Goal: Task Accomplishment & Management: Complete application form

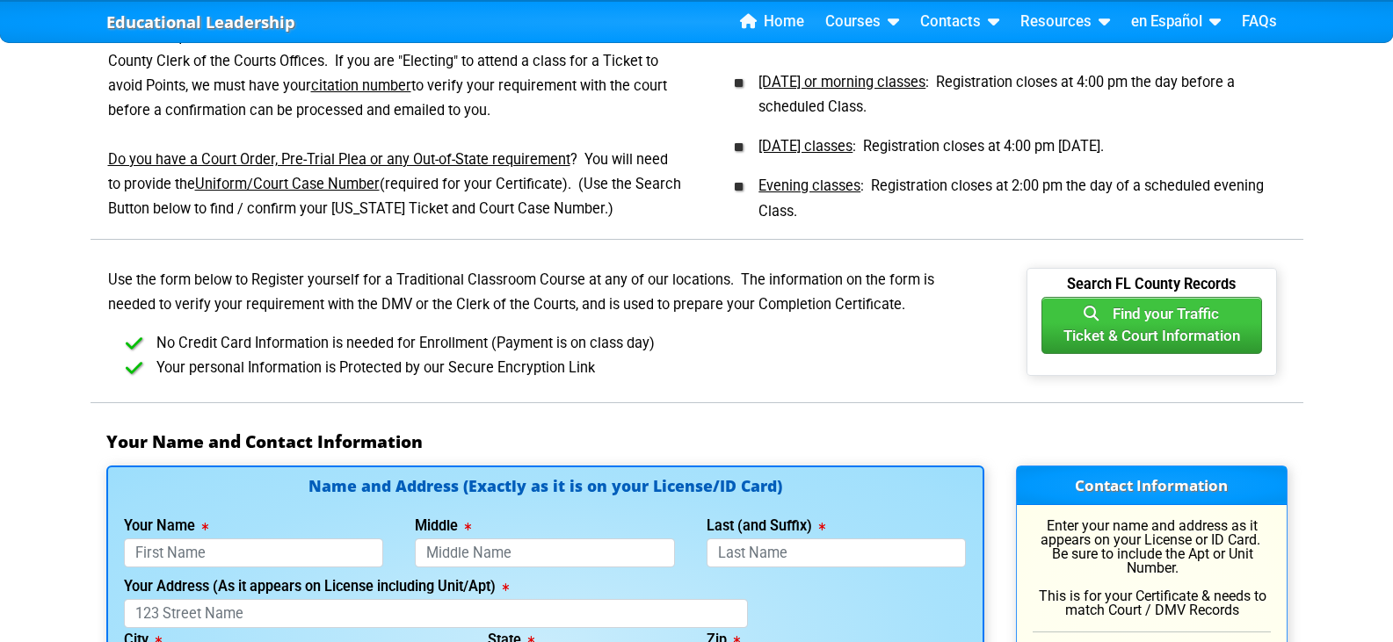
scroll to position [791, 0]
click at [380, 192] on u "Uniform/Court Case Number" at bounding box center [287, 183] width 185 height 17
click at [859, 90] on u "[DATE] or morning classes" at bounding box center [841, 81] width 167 height 17
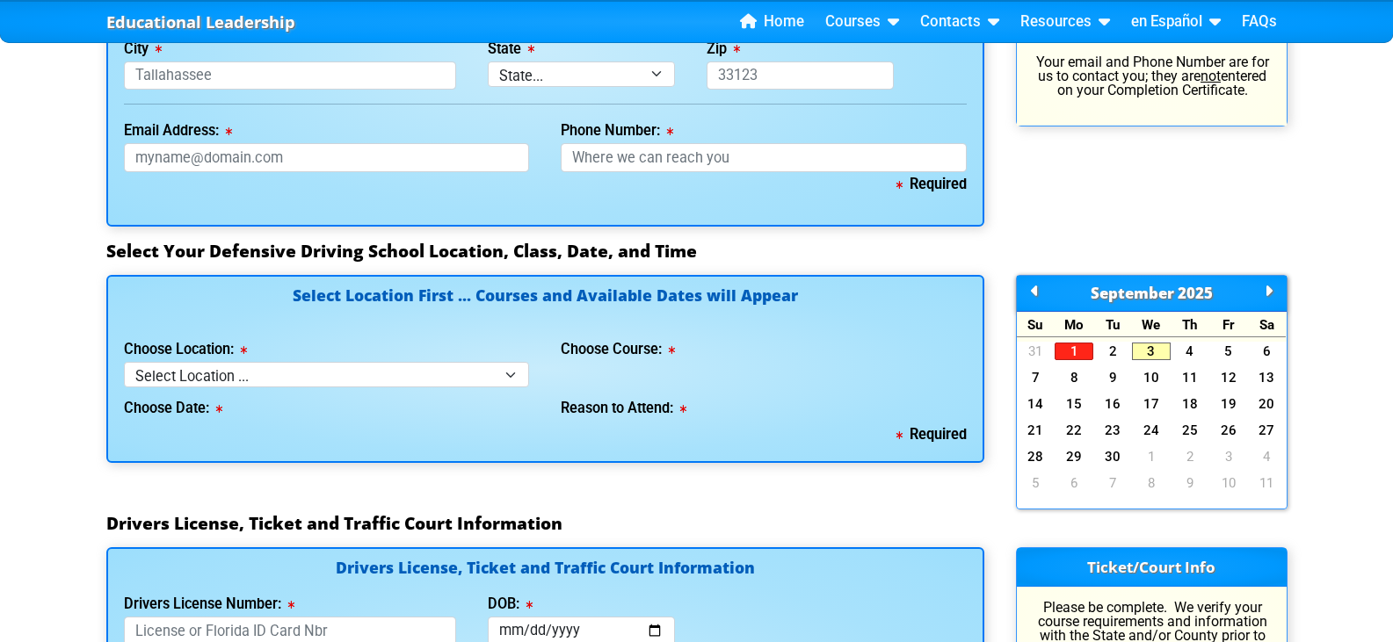
scroll to position [1406, 0]
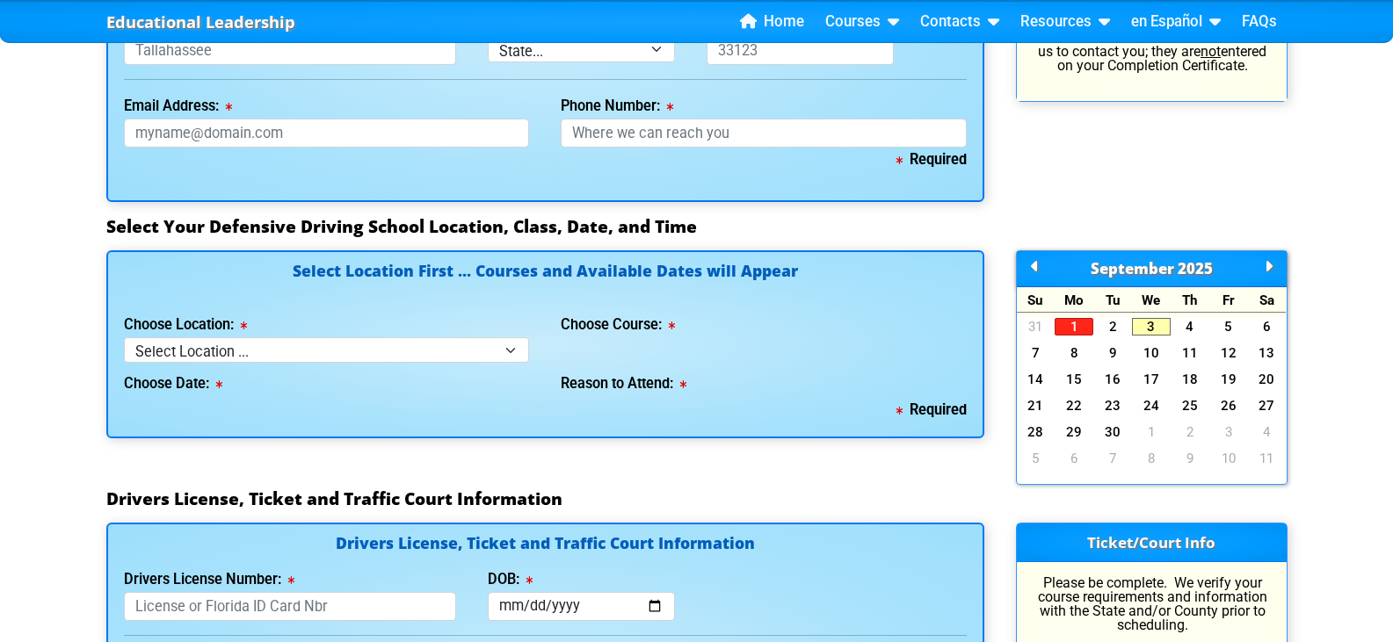
type input "Angel"
type input "Yael"
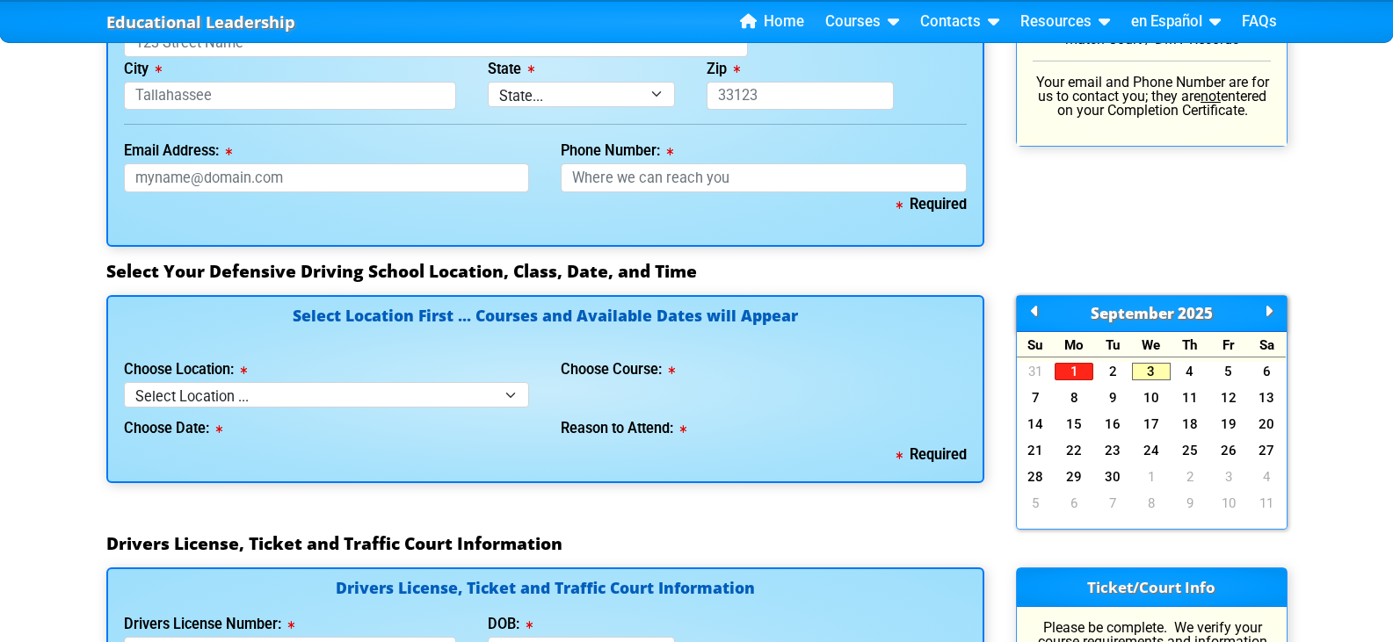
scroll to position [1318, 0]
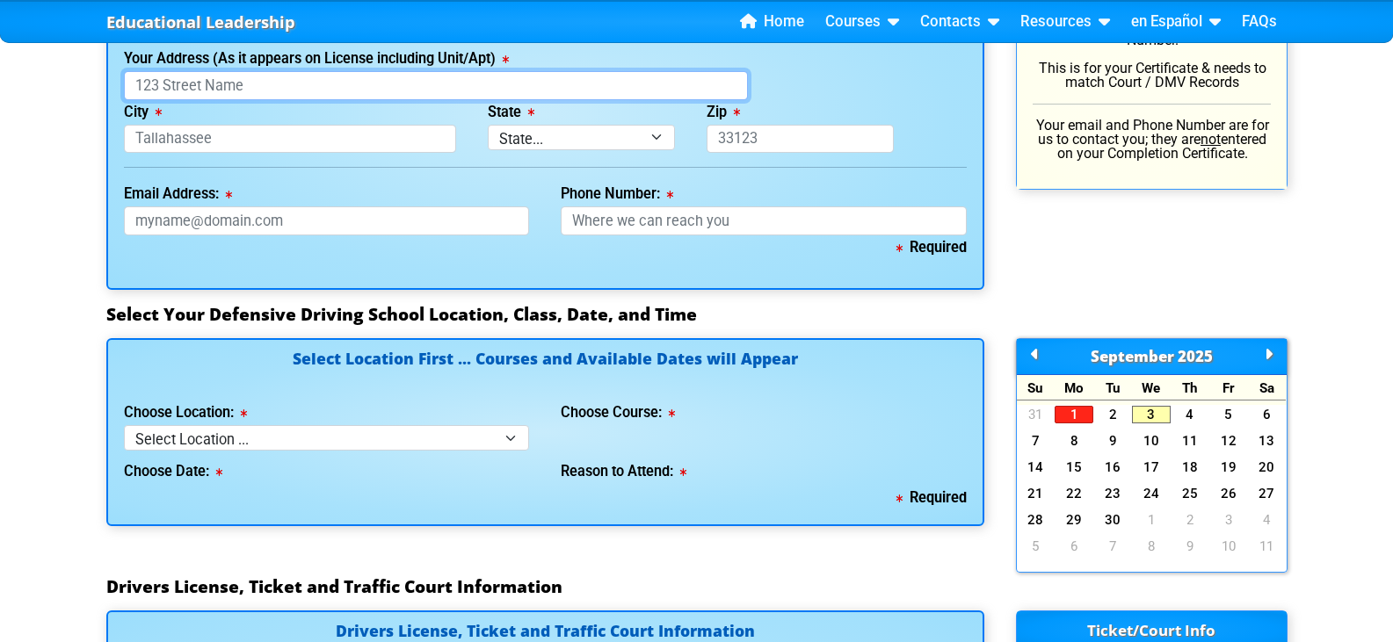
type input "De La [PERSON_NAME]"
click at [204, 100] on input "Your Address (As it appears on License including Unit/Apt)" at bounding box center [436, 85] width 624 height 29
type input "[STREET_ADDRESS]"
type input "Orlando"
select select "{"fullName":"[US_STATE]","abbreviation":"FL","uniqueId":"1d559909-6cf0-4a4d-848…"
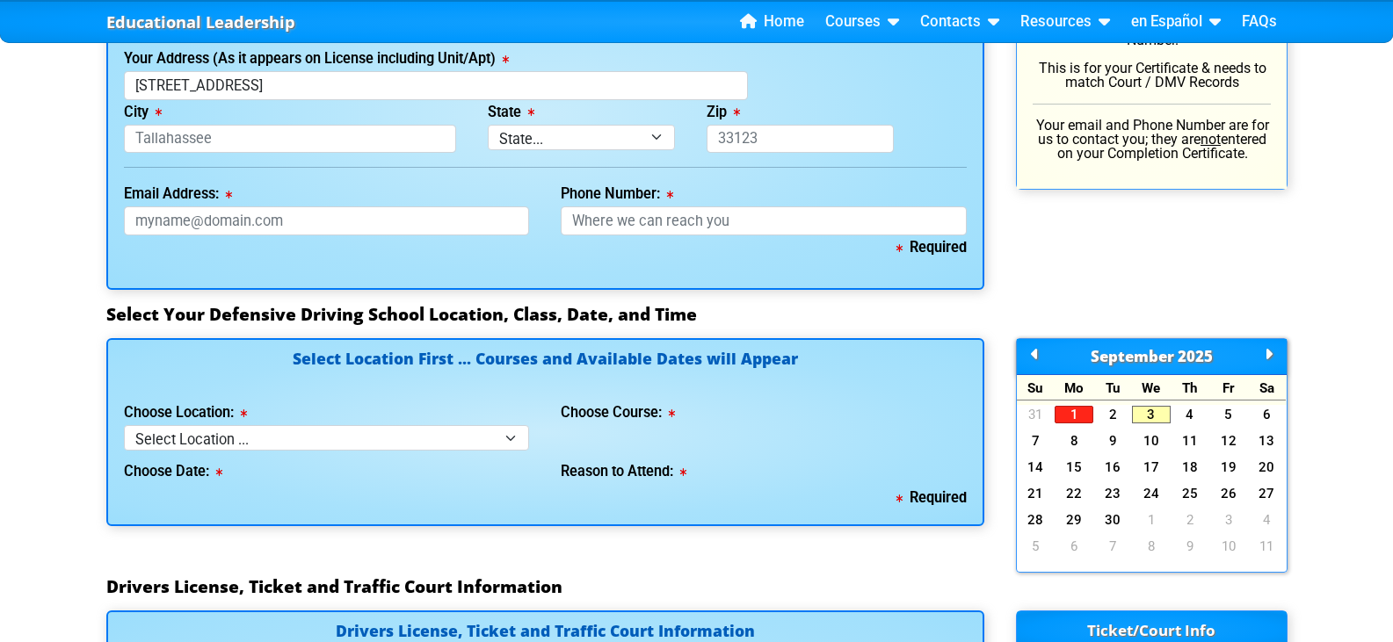
type input "32817"
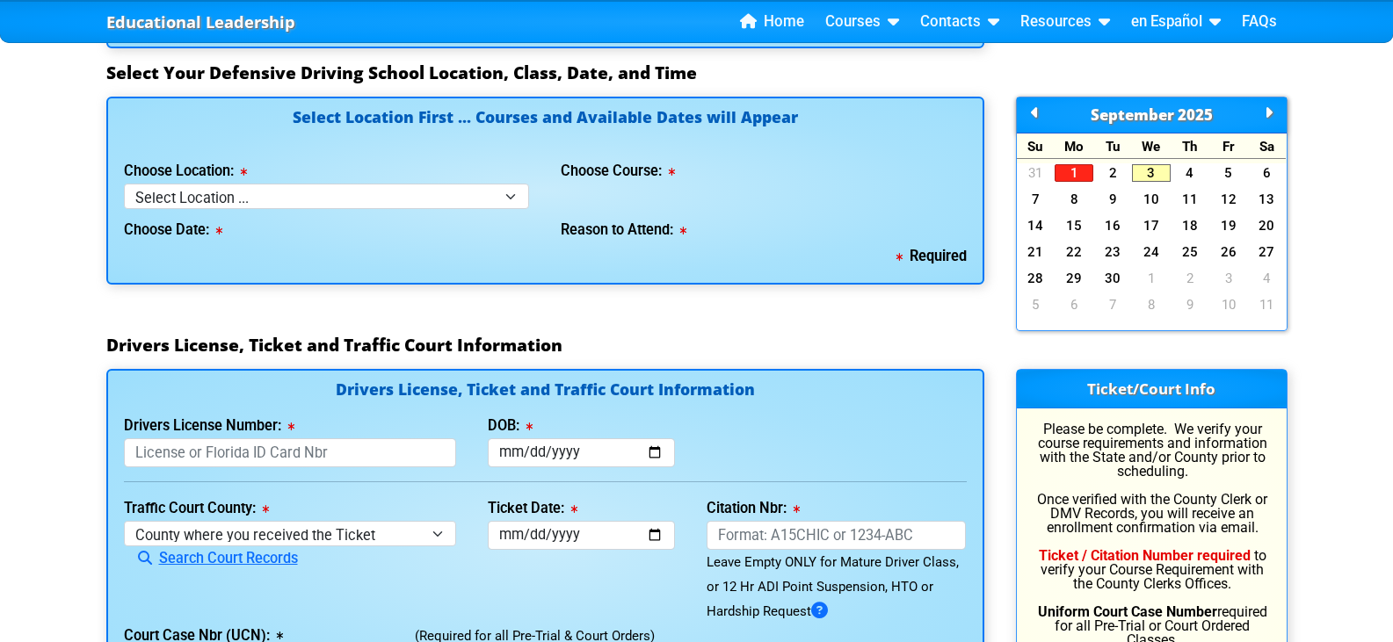
scroll to position [1582, 0]
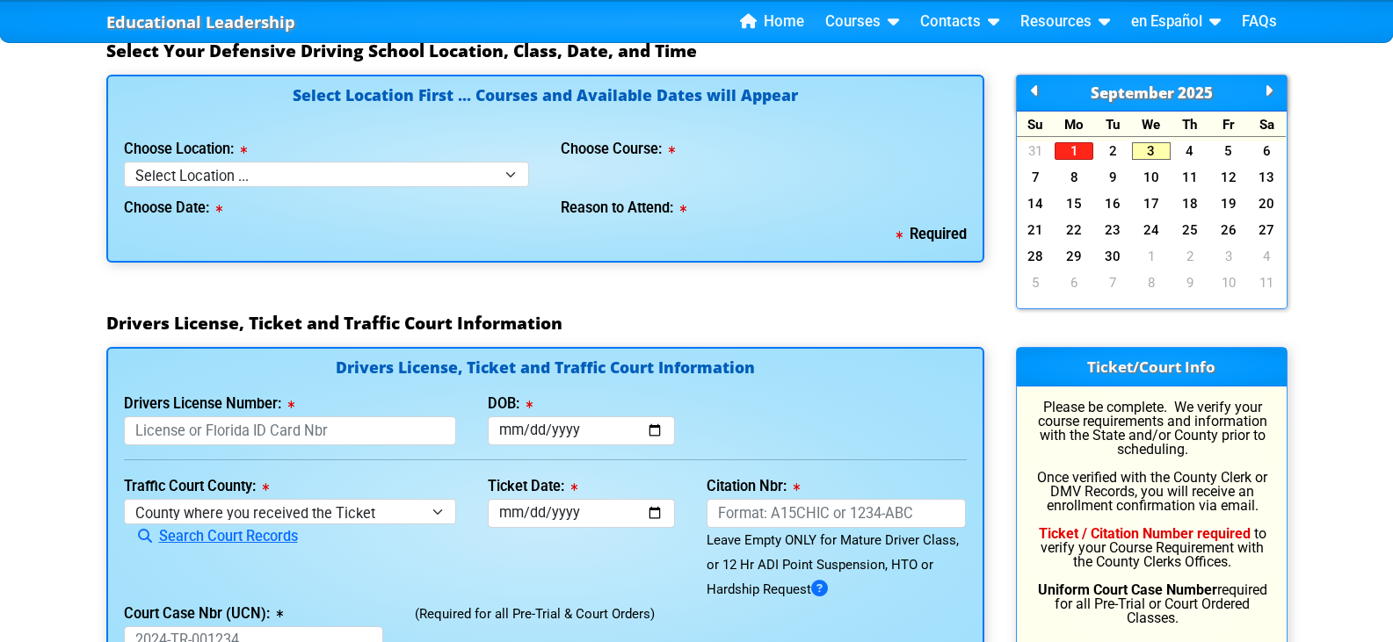
type input "[EMAIL_ADDRESS][DOMAIN_NAME]"
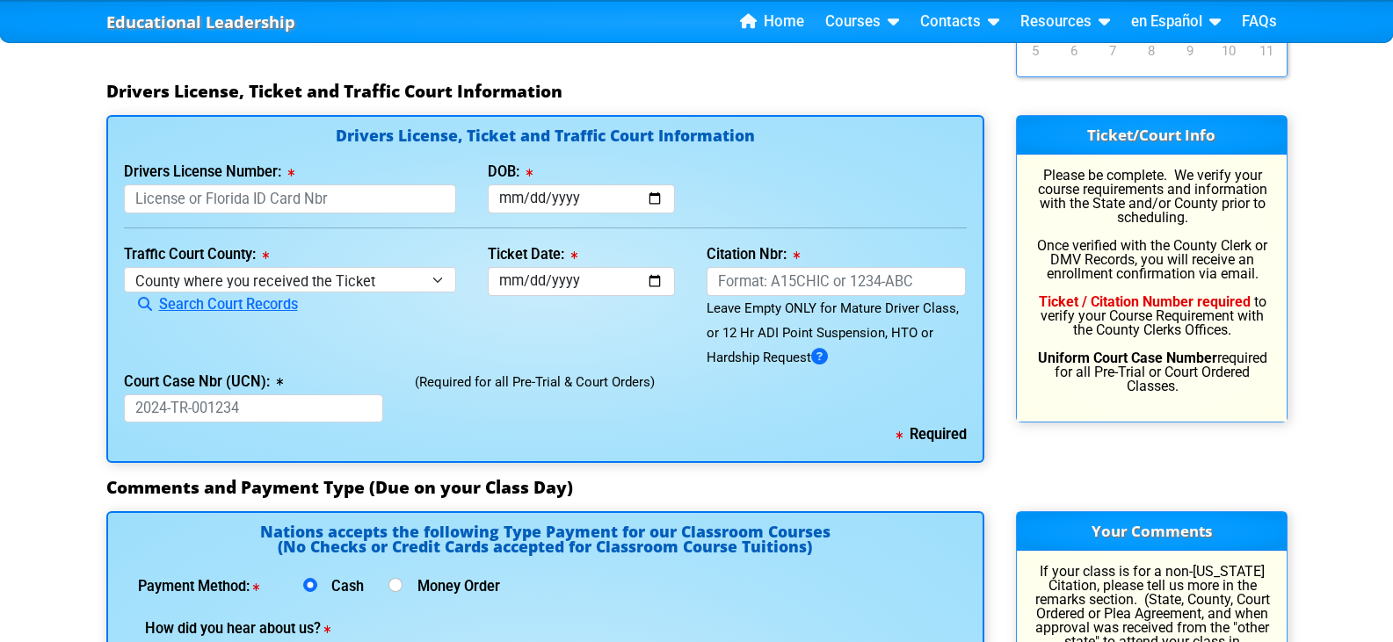
scroll to position [1846, 0]
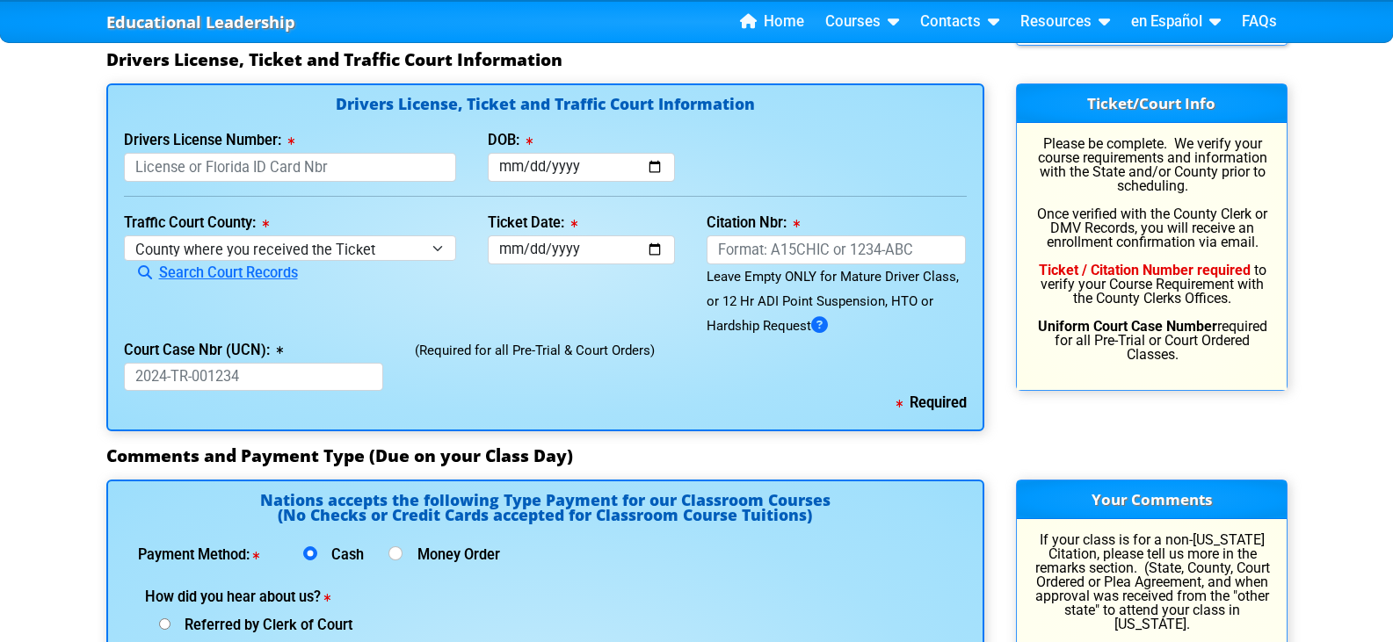
type input "[PHONE_NUMBER]"
select select "3"
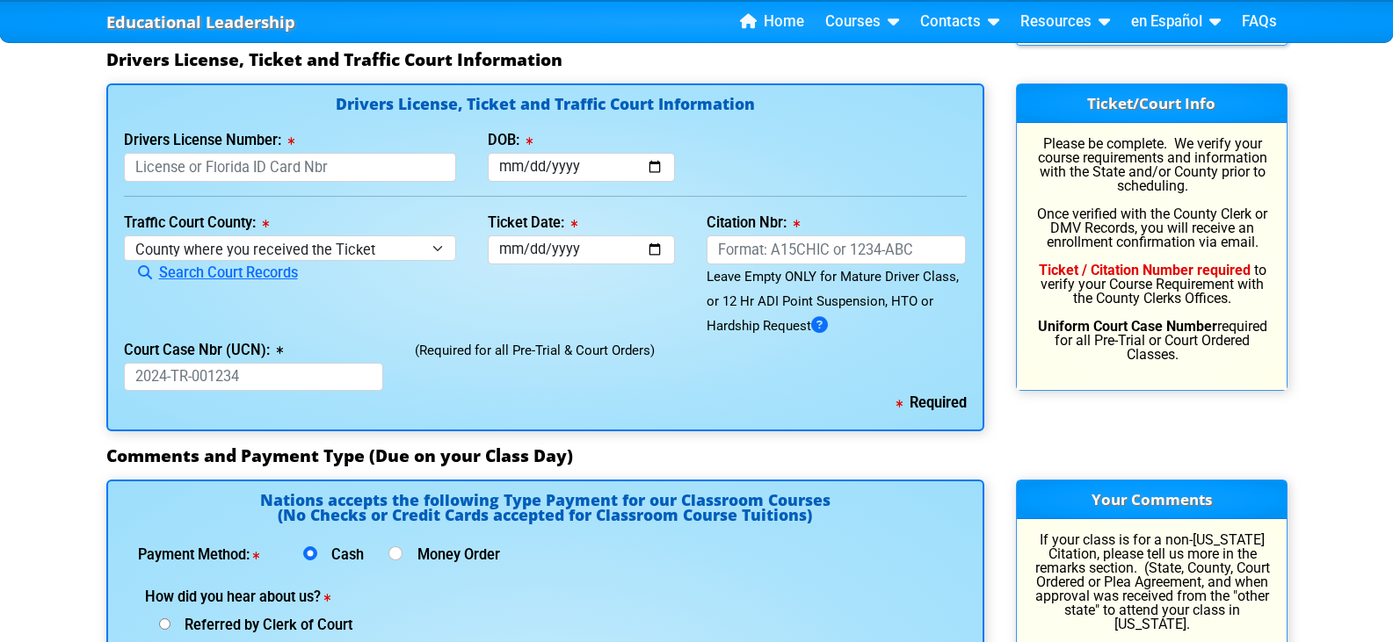
select select "4"
select select
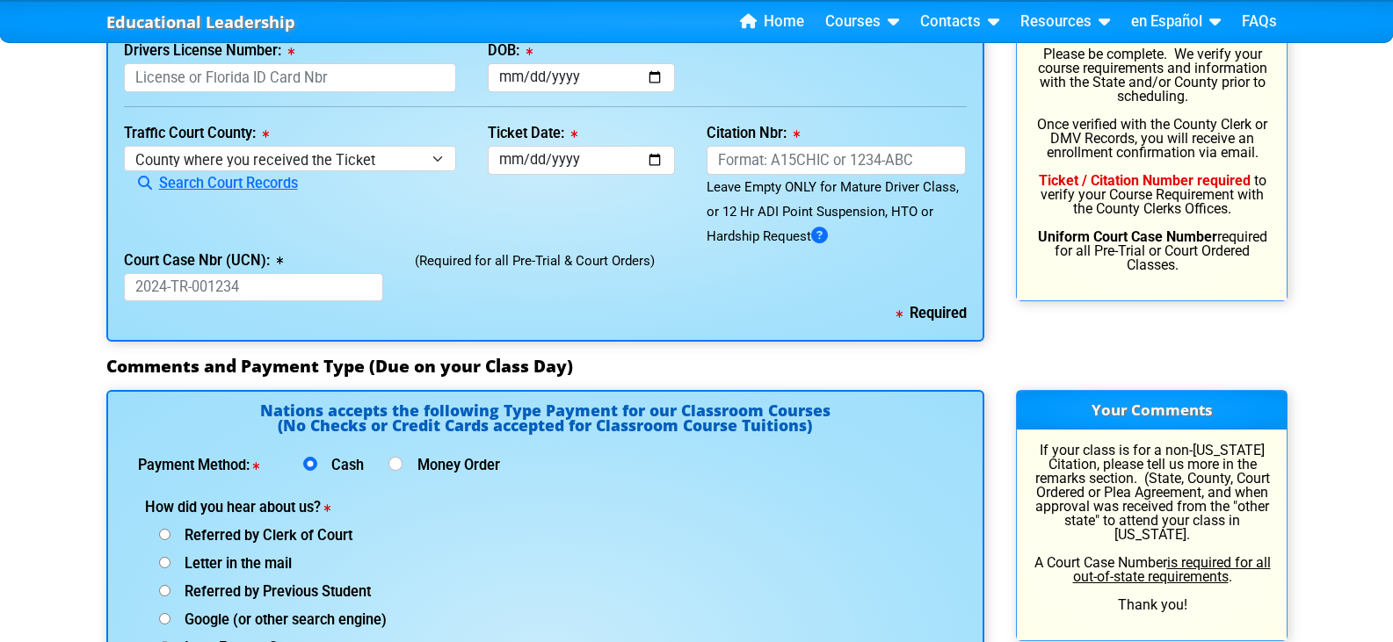
scroll to position [2021, 0]
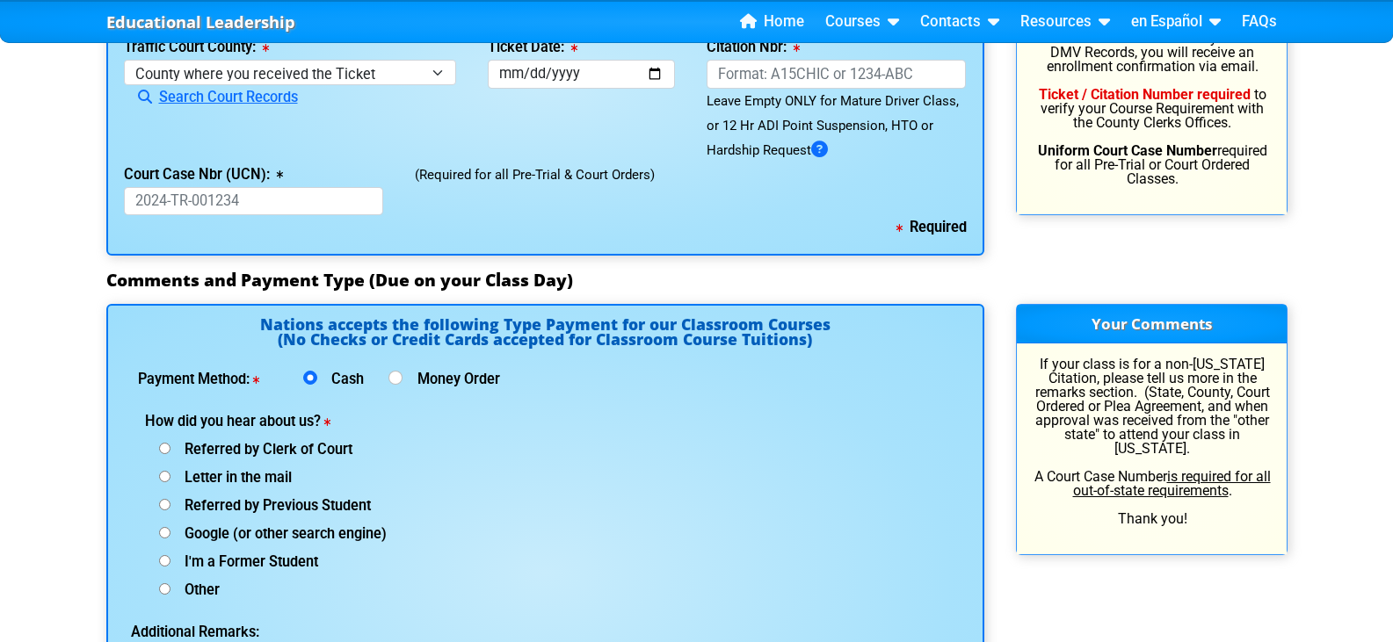
select select "4"
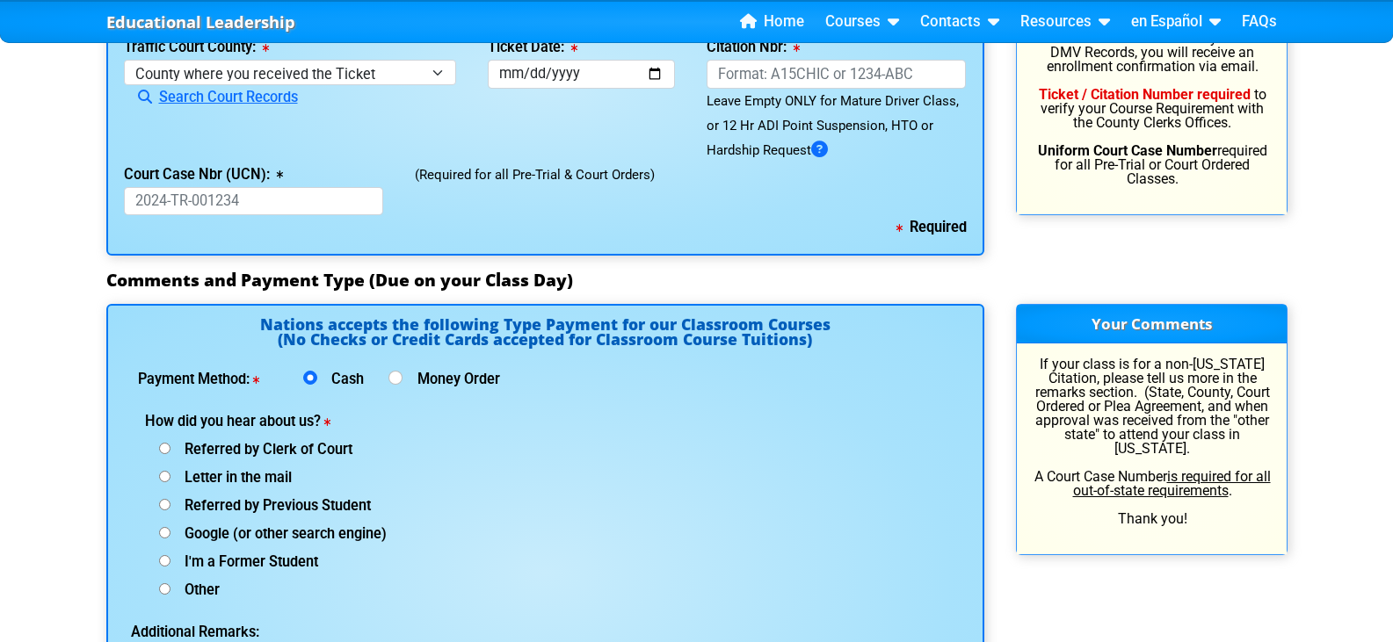
select select
select select "2"
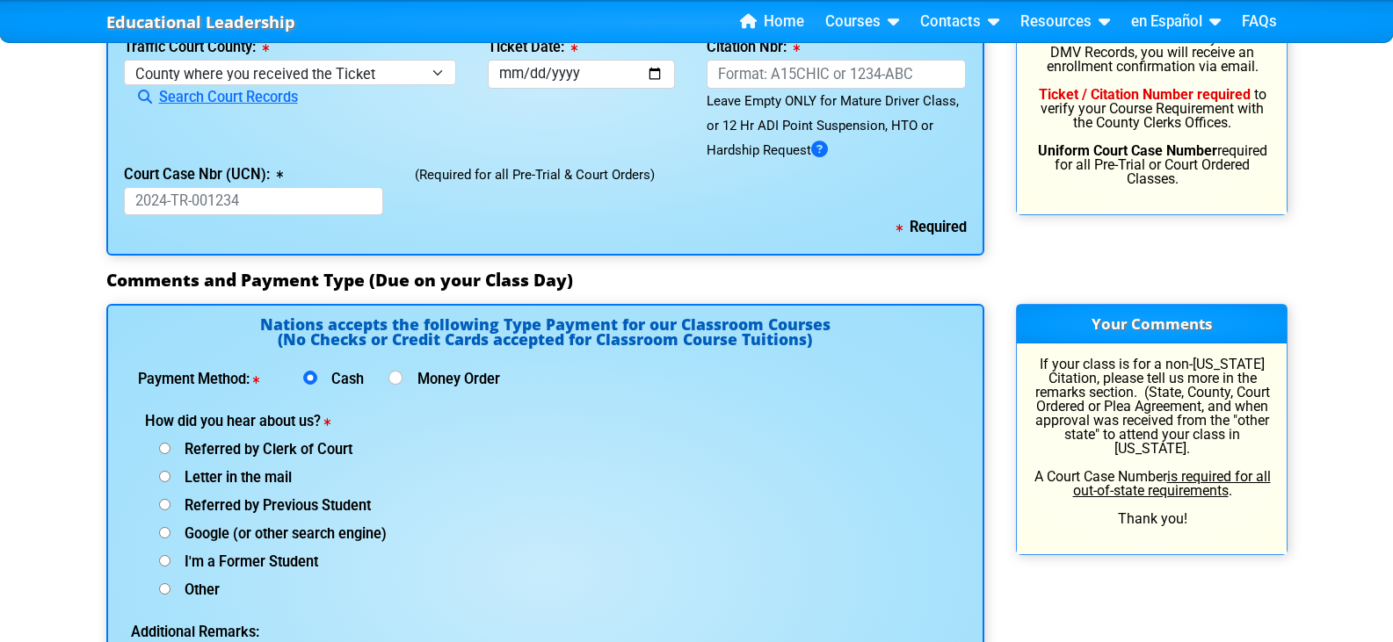
select select "4"
select select
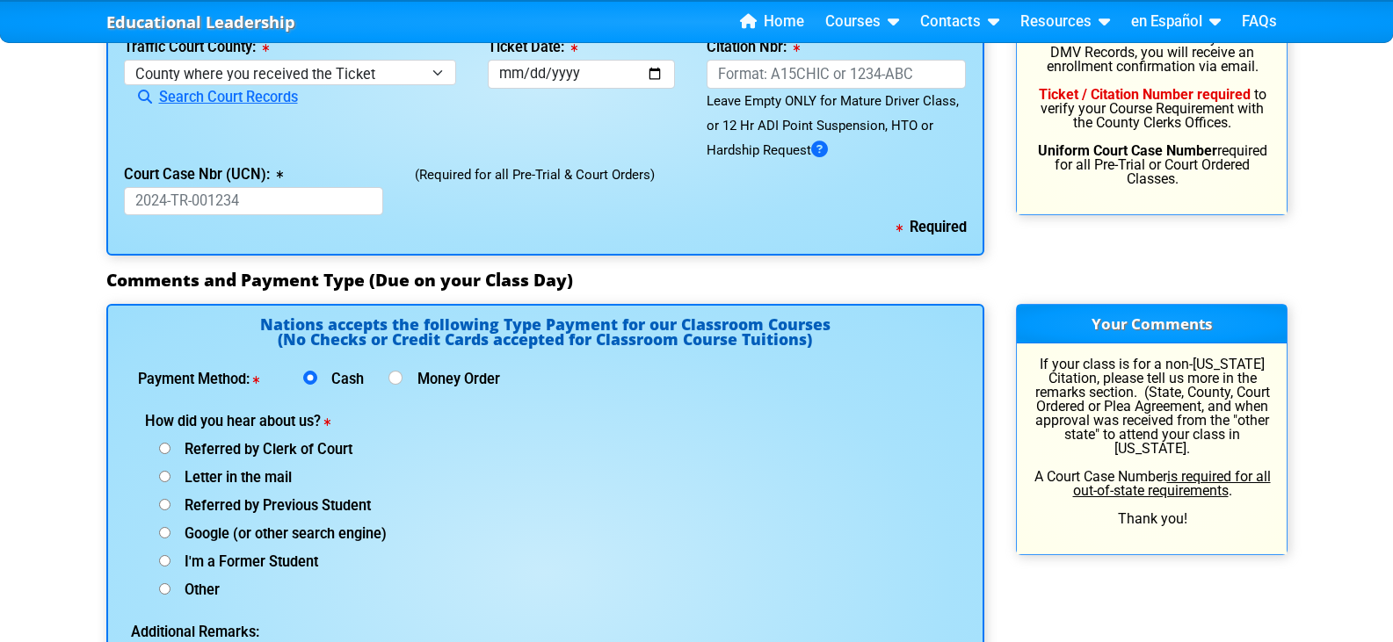
select select "8"
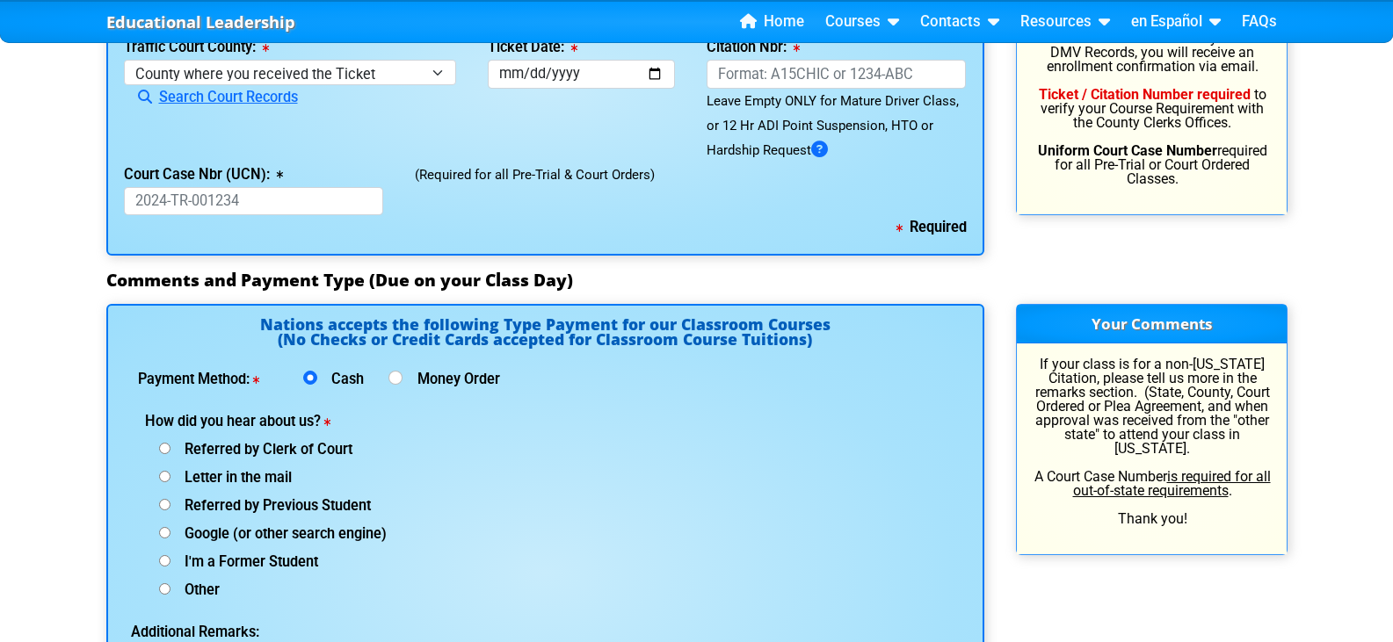
select select "4"
select select
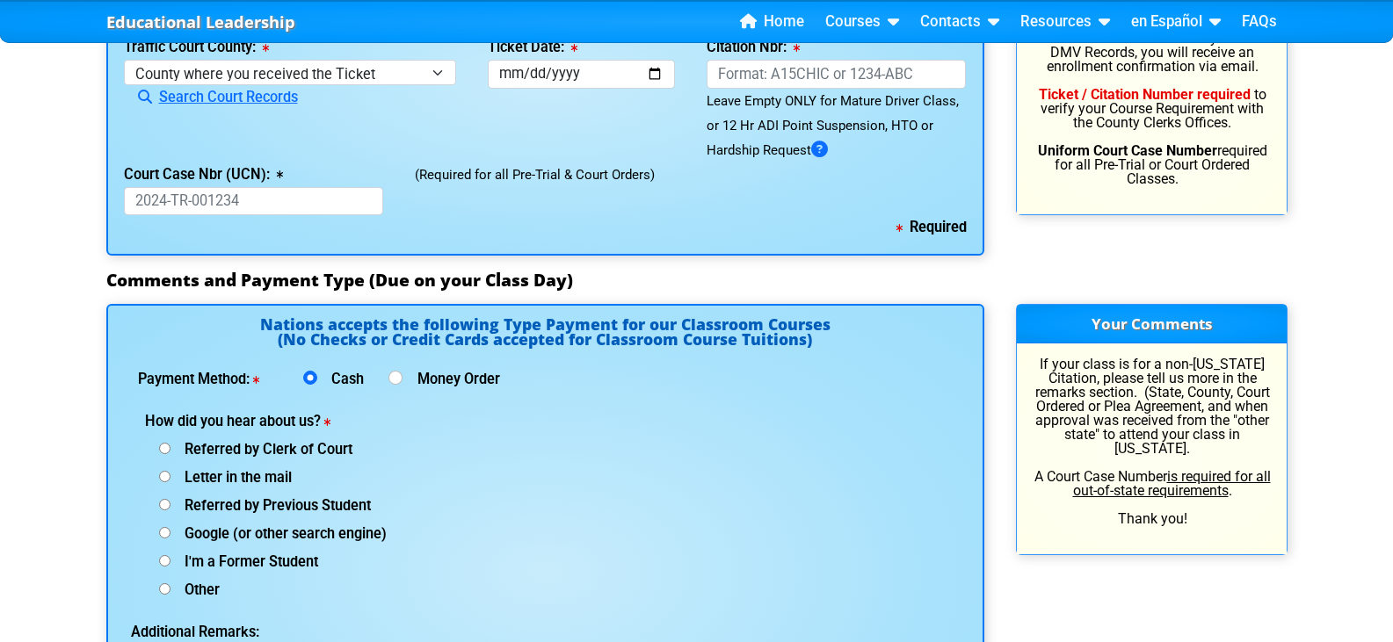
select select "7"
select select
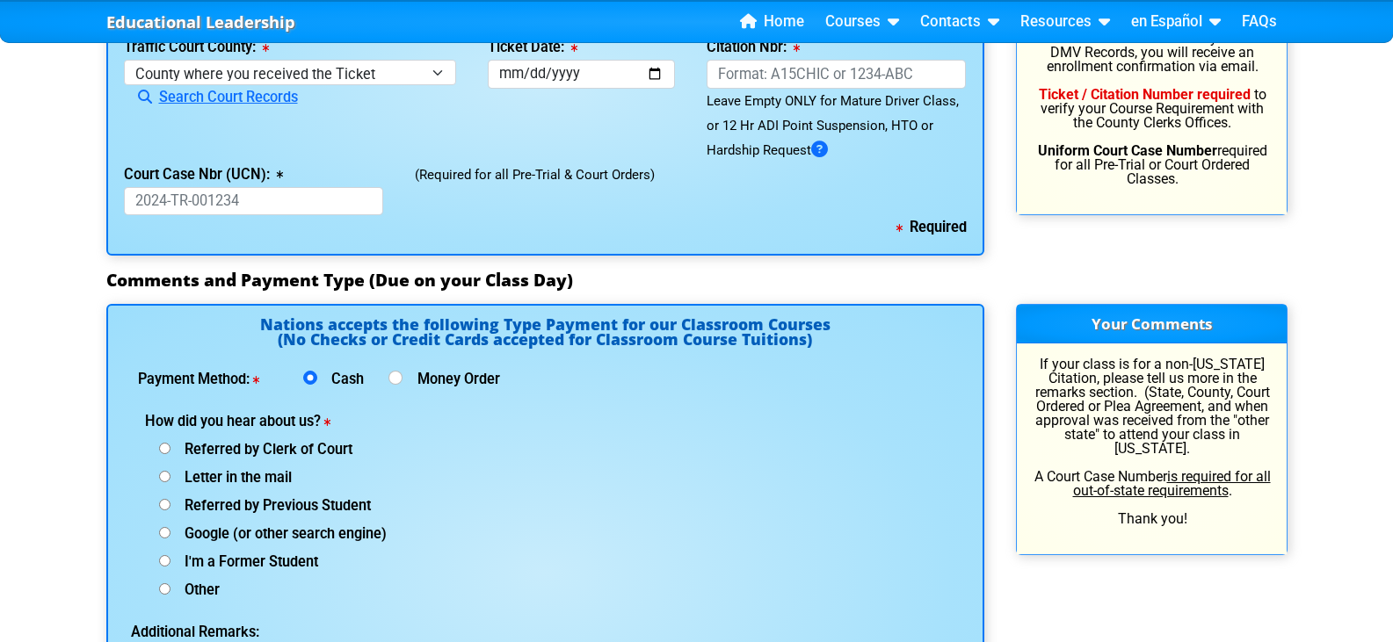
select select "4"
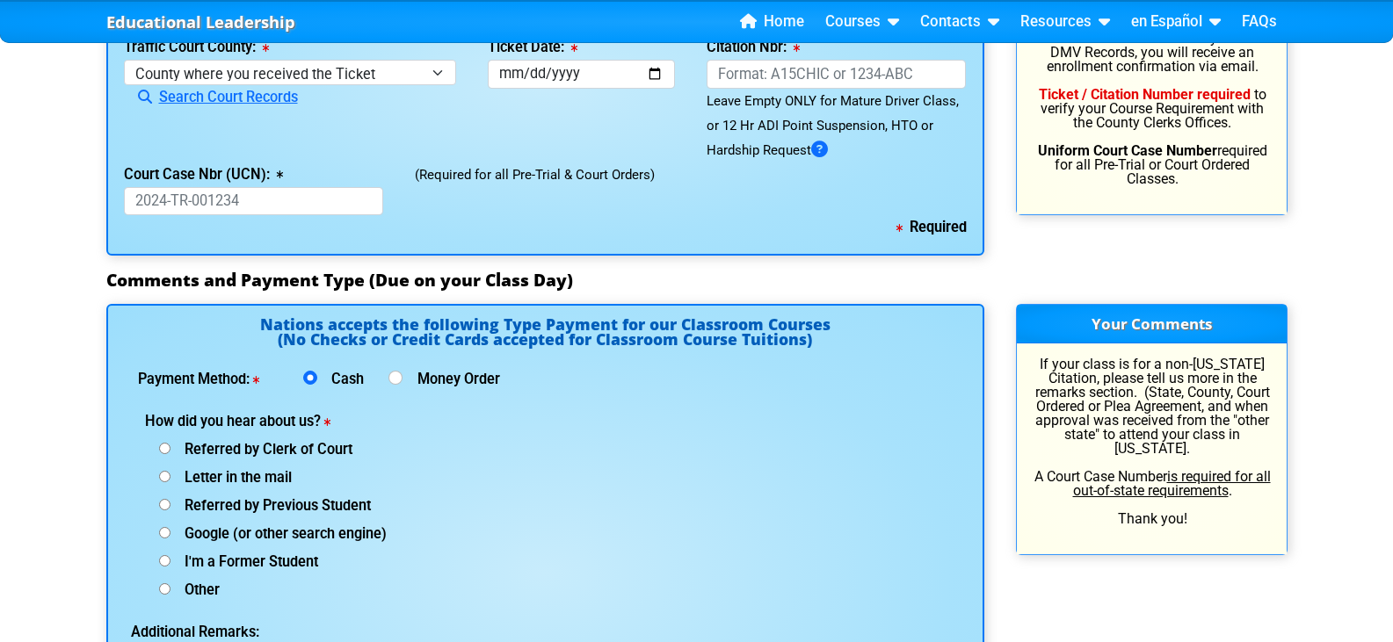
select select "[DATE], 11"
select select "8 Hour Aggressive Driver - Court Ordered"
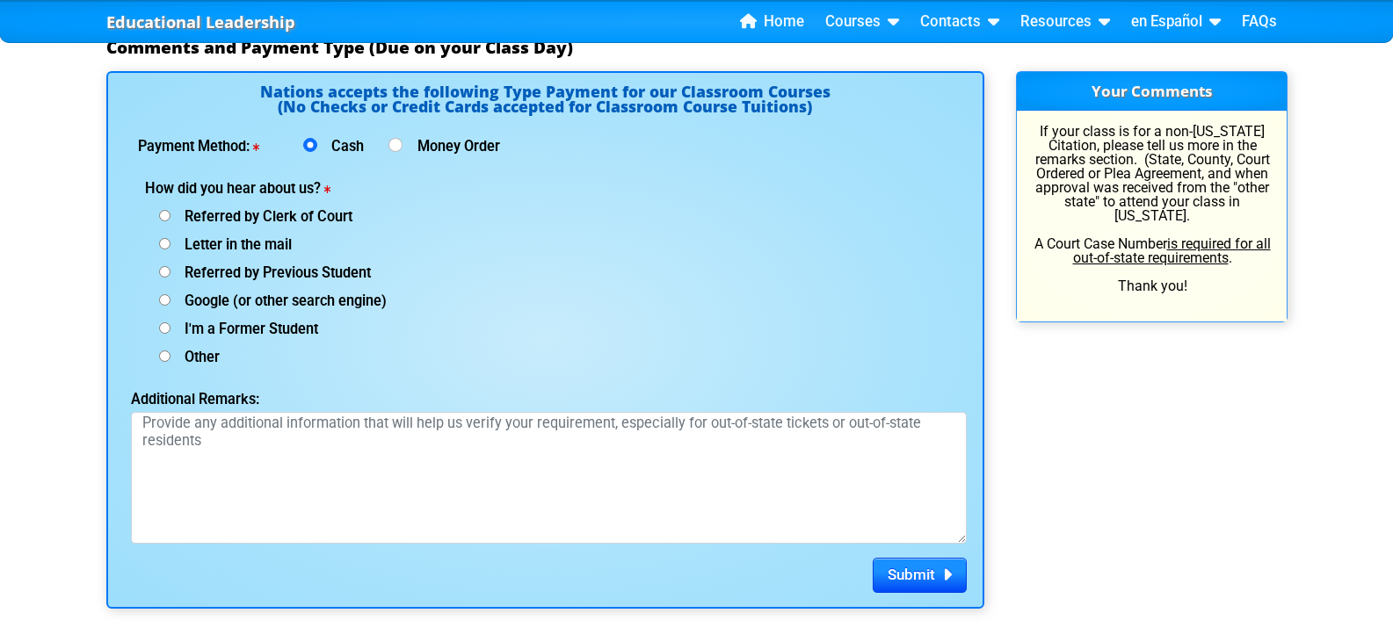
scroll to position [2285, 0]
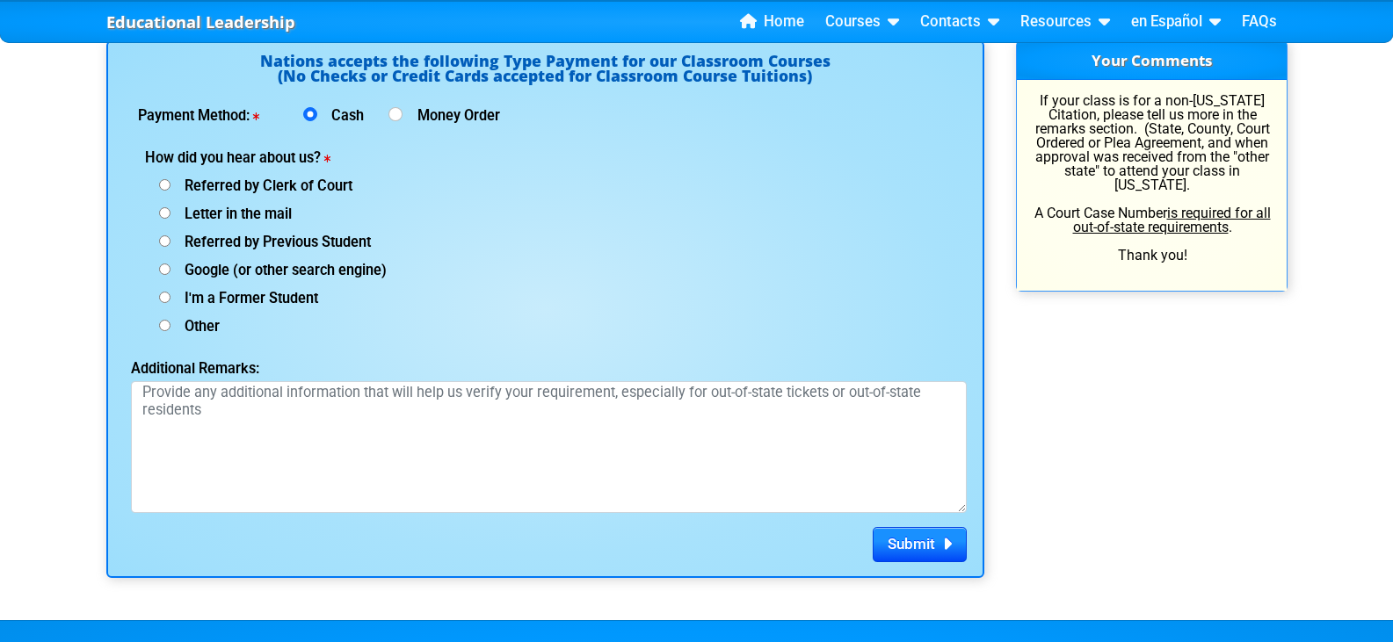
type input "D234025672000"
type input "[DATE]"
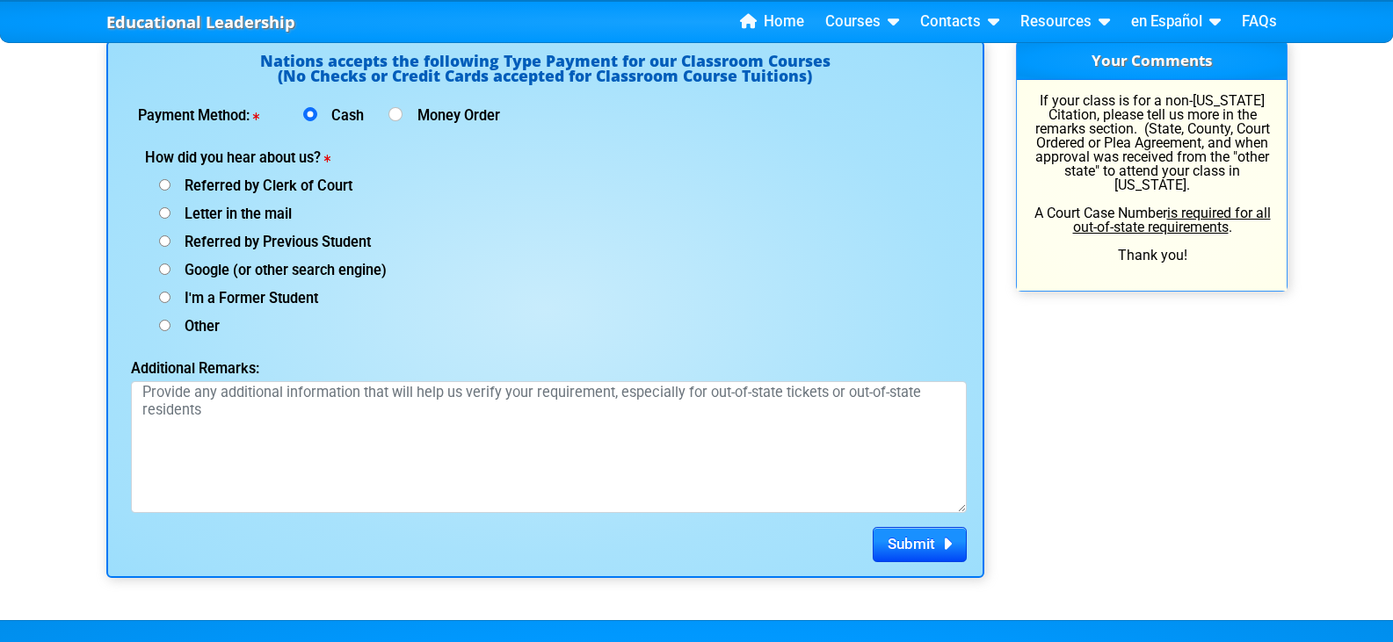
select select "{"countyName":"Orange","state":"[US_STATE]","uniqueId":"72cd9516-2a86-4b1d-9e65…"
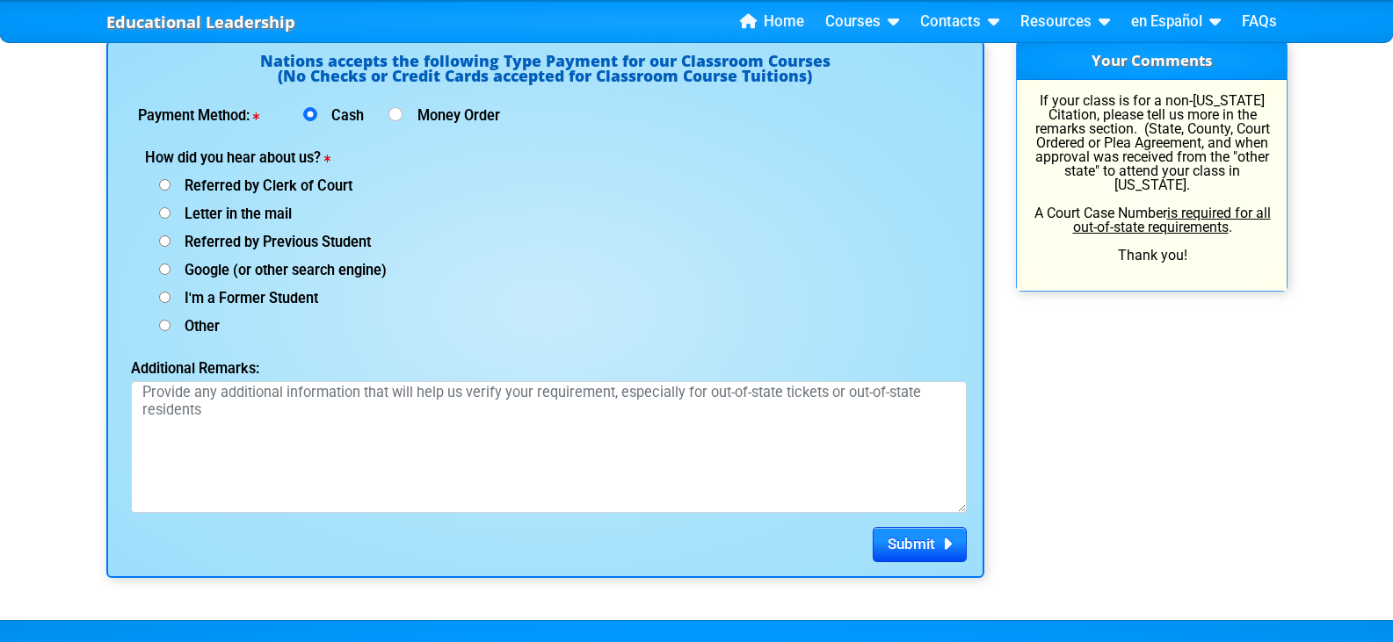
type input "[DATE]"
paste input "AKDJIRE"
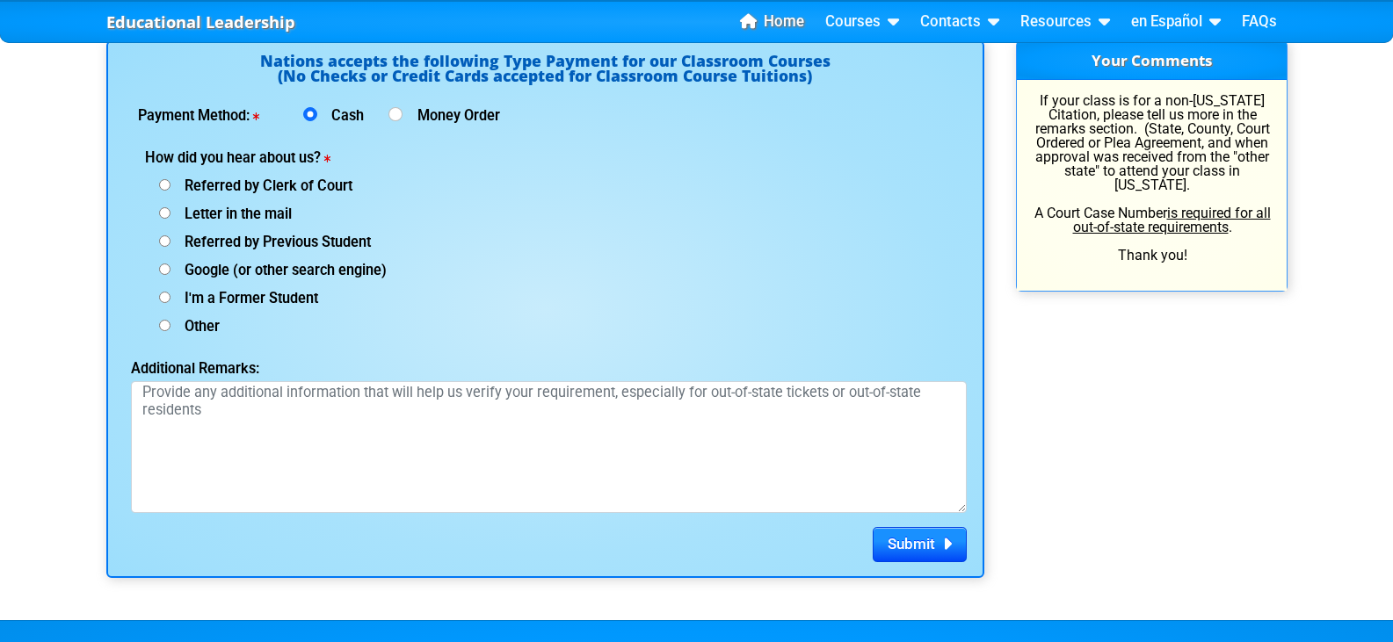
type input "AKDJIRE"
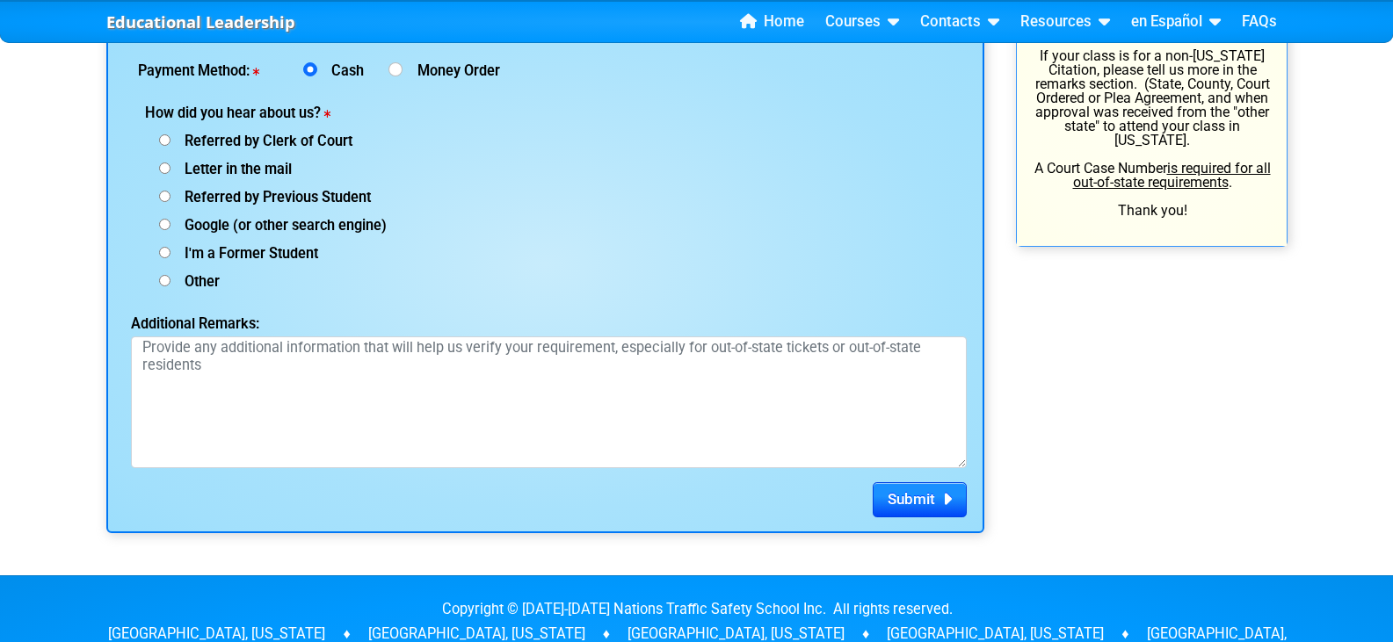
scroll to position [2373, 0]
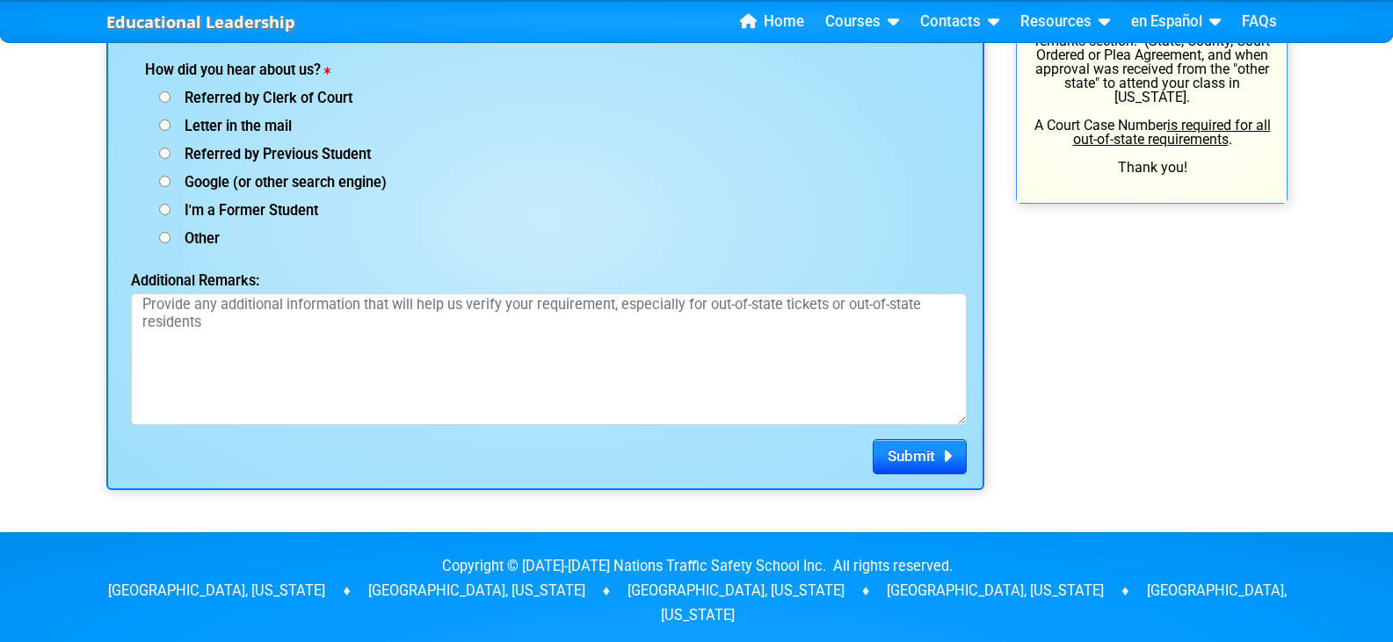
paste input "2024-TR-241196-A-W"
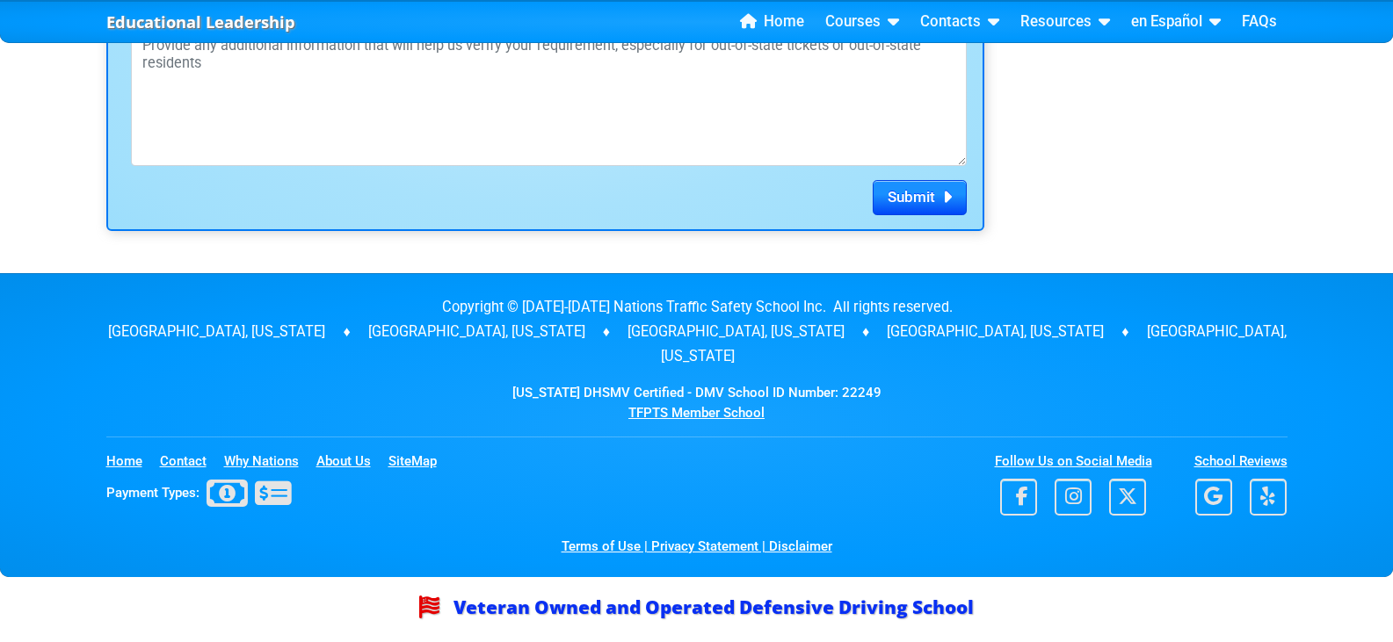
scroll to position [2988, 0]
type input "2024-TR-241196-A-W"
radio input "true"
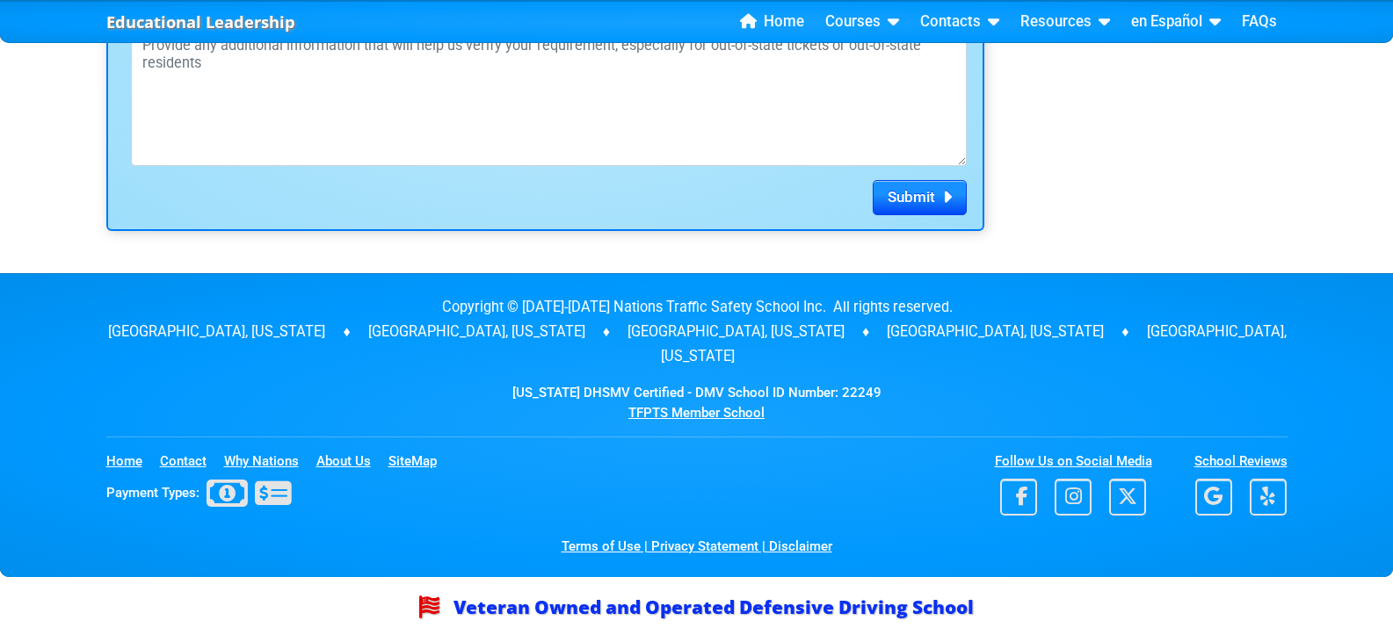
radio input "true"
click at [891, 206] on span "Submit" at bounding box center [911, 197] width 47 height 18
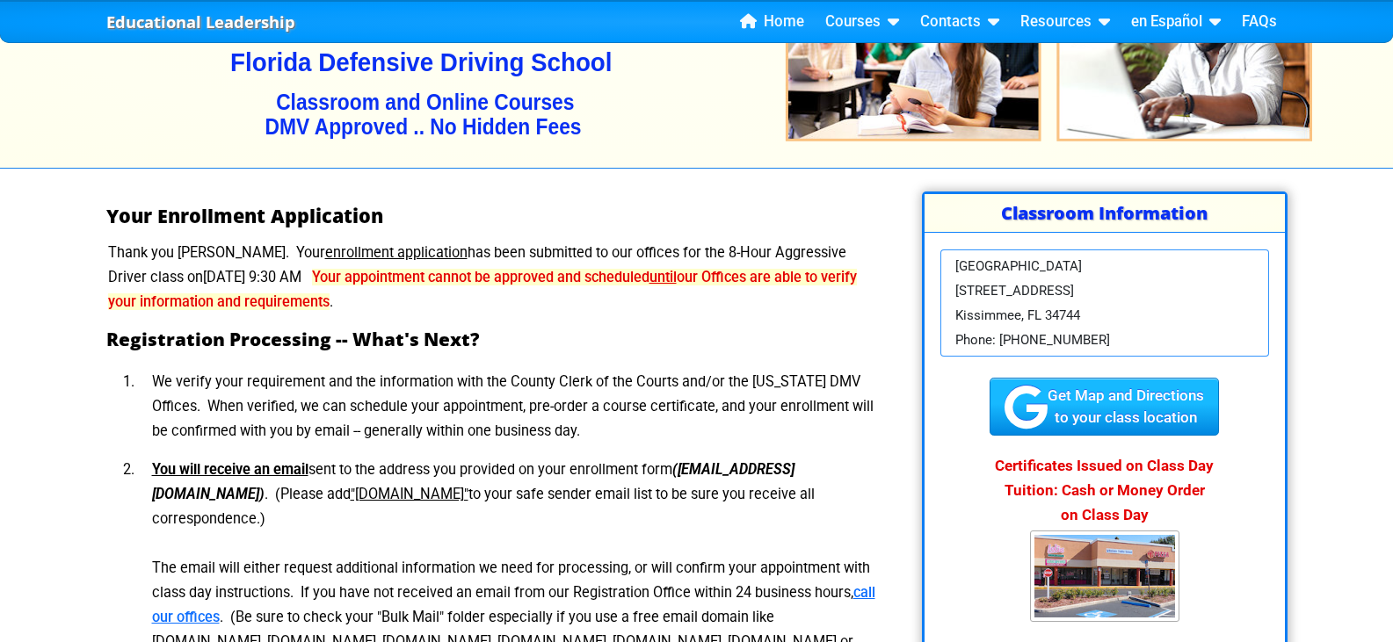
scroll to position [176, 0]
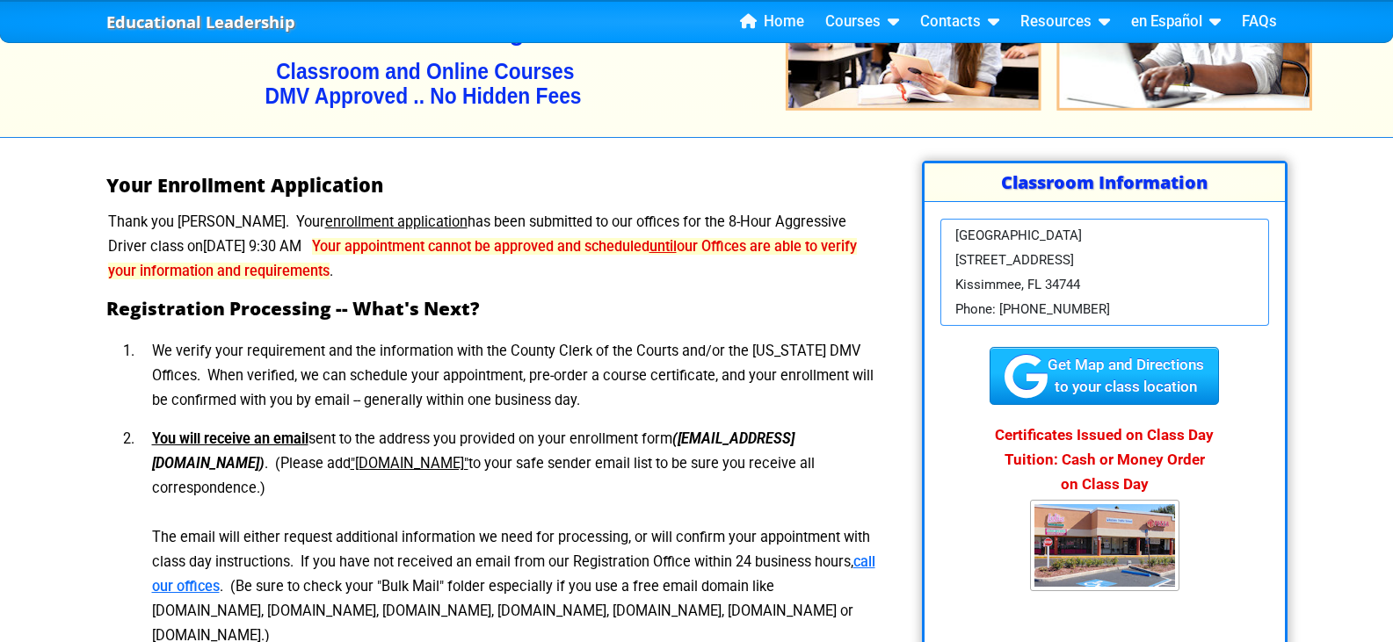
click at [296, 319] on h2 "Registration Processing -- What's Next?" at bounding box center [494, 308] width 777 height 21
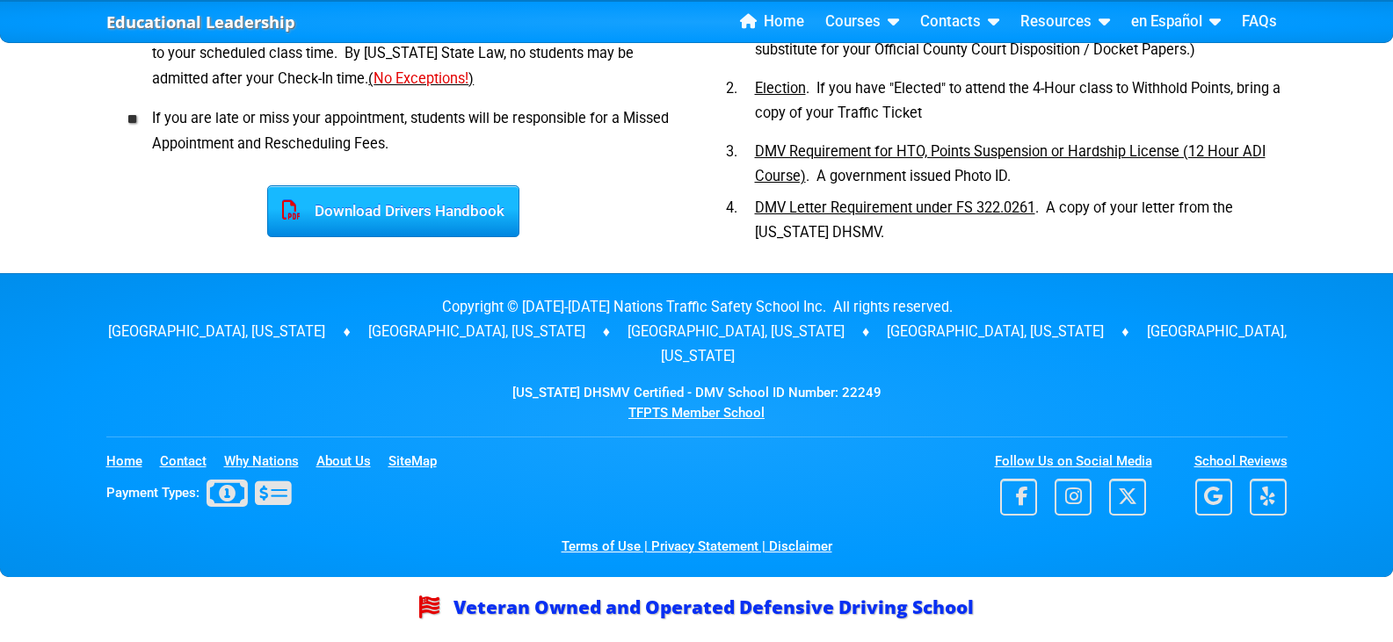
scroll to position [1142, 0]
click at [482, 99] on li "Leave Home Early -- You need to arrive and check-in No Later Than 15 minutes pr…" at bounding box center [407, 55] width 547 height 90
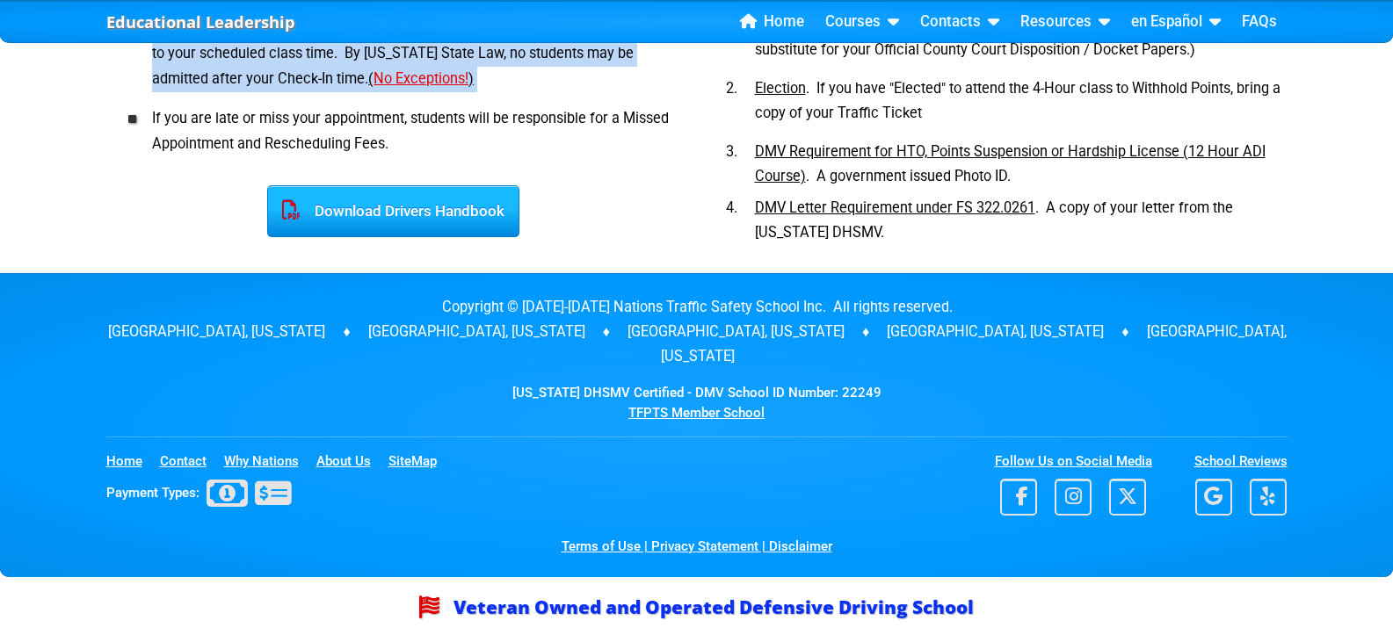
click at [482, 99] on li "Leave Home Early -- You need to arrive and check-in No Later Than 15 minutes pr…" at bounding box center [407, 55] width 547 height 90
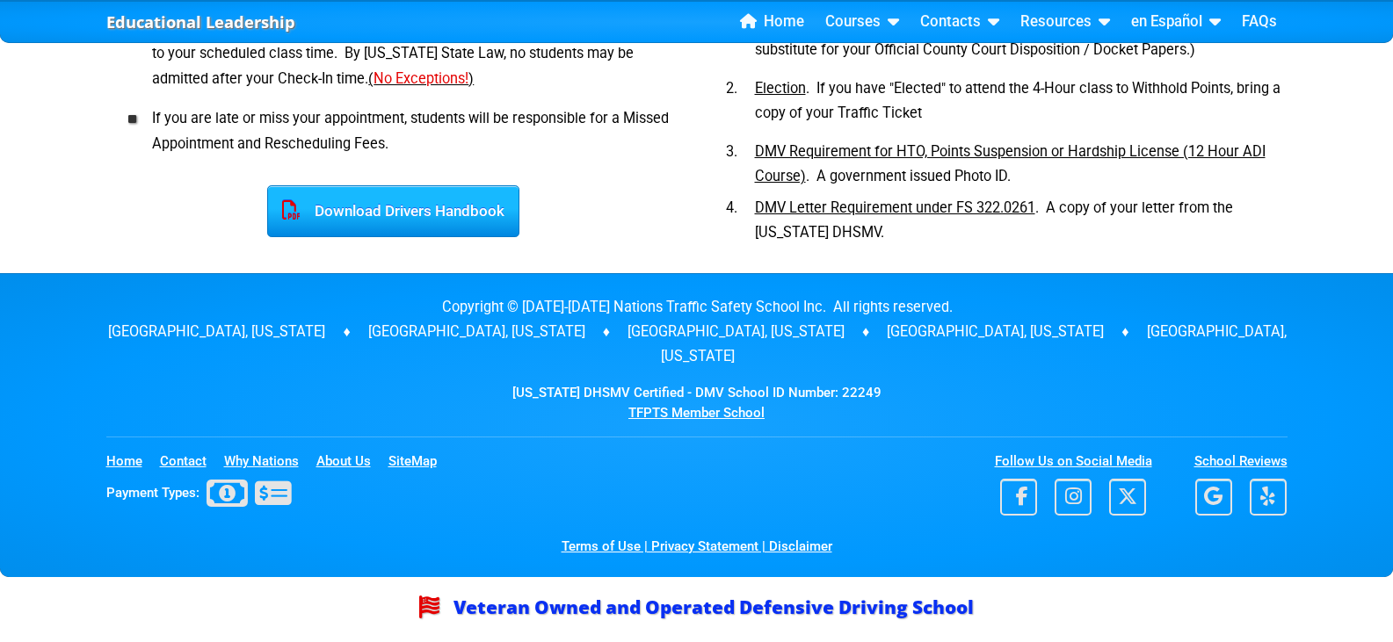
click at [482, 99] on li "Leave Home Early -- You need to arrive and check-in No Later Than 15 minutes pr…" at bounding box center [407, 55] width 547 height 90
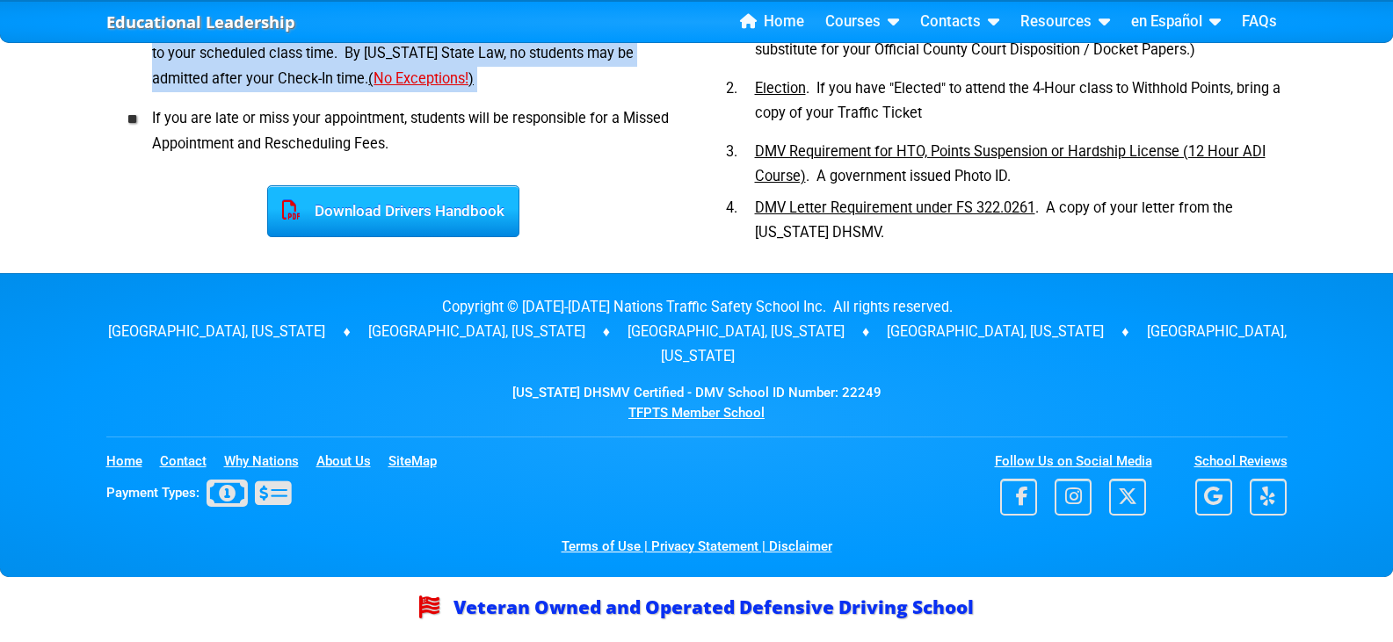
click at [482, 99] on li "Leave Home Early -- You need to arrive and check-in No Later Than 15 minutes pr…" at bounding box center [407, 55] width 547 height 90
click at [475, 99] on li "Leave Home Early -- You need to arrive and check-in No Later Than 15 minutes pr…" at bounding box center [407, 55] width 547 height 90
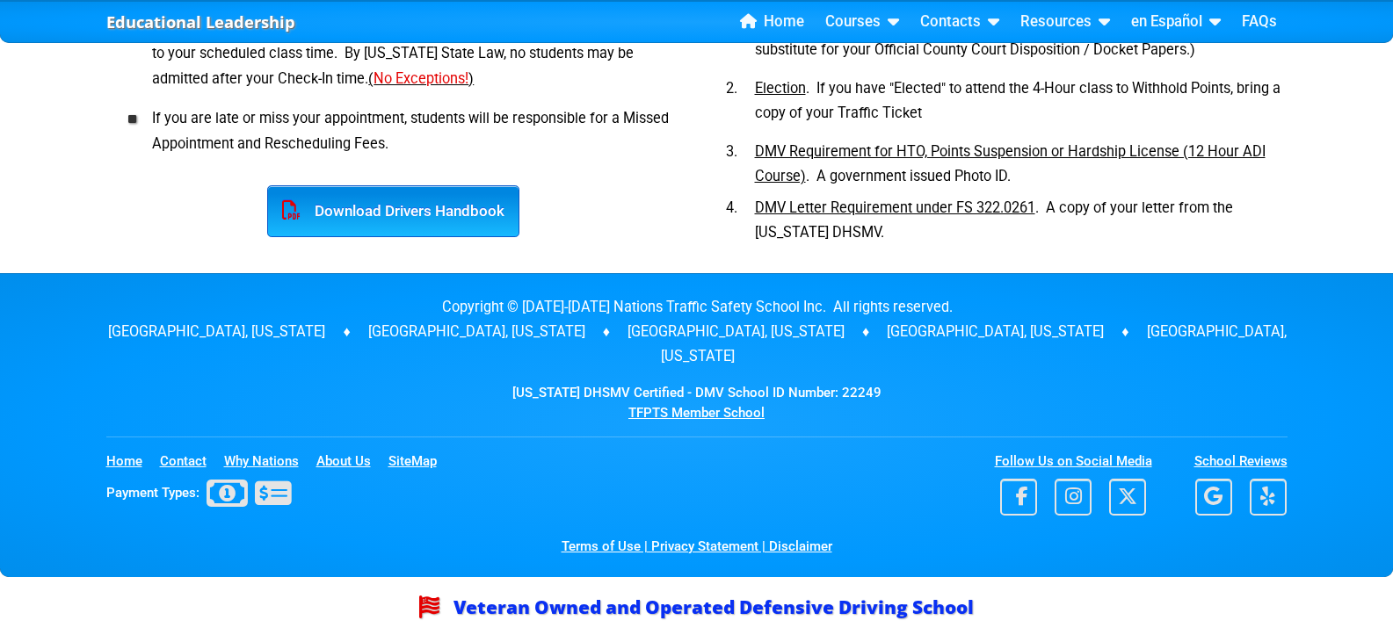
scroll to position [1535, 0]
click at [420, 185] on div "Download Drivers Handbook" at bounding box center [393, 211] width 252 height 53
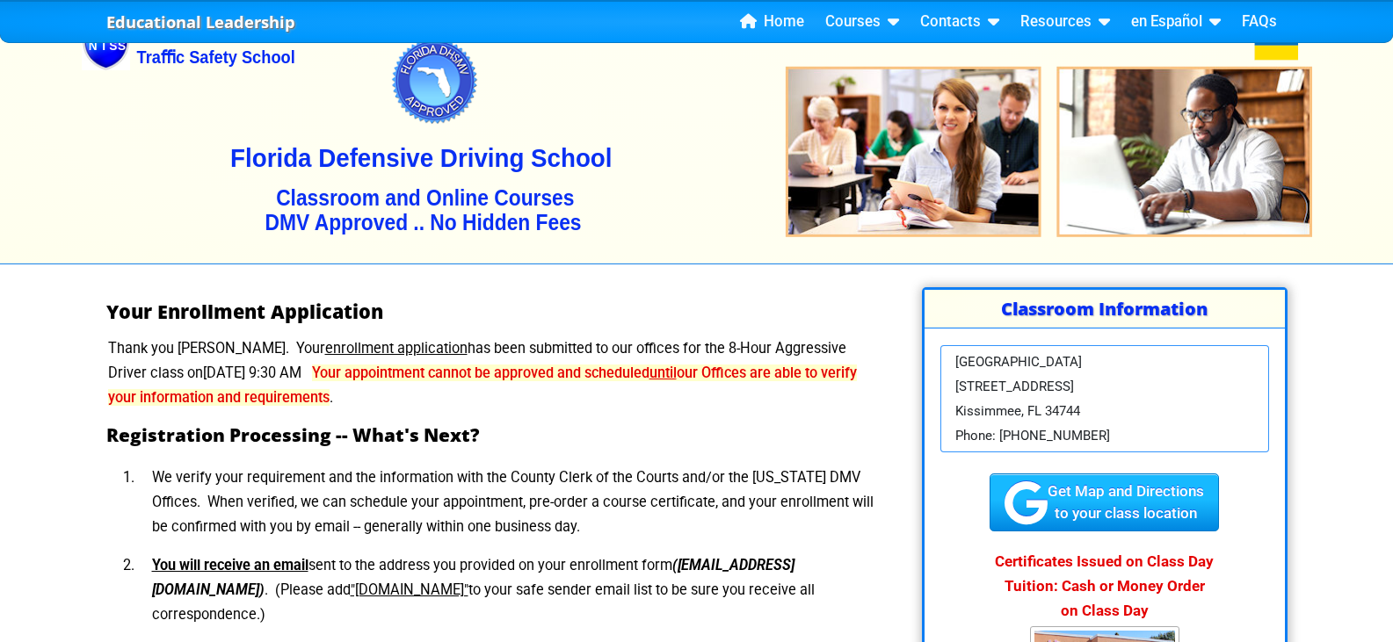
scroll to position [41, 0]
